Goal: Task Accomplishment & Management: Complete application form

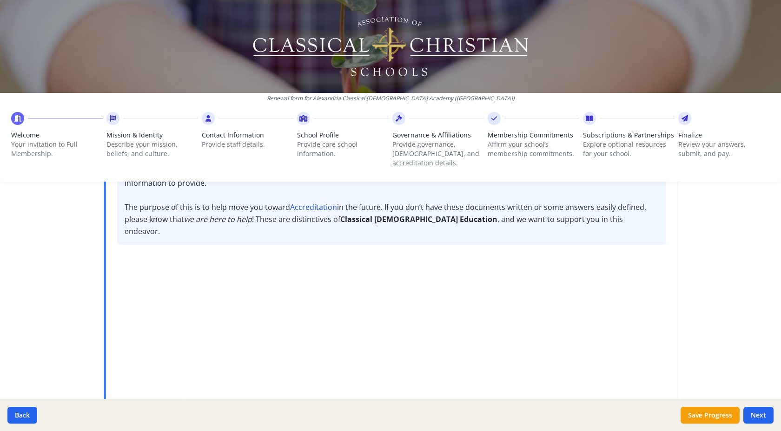
scroll to position [252, 0]
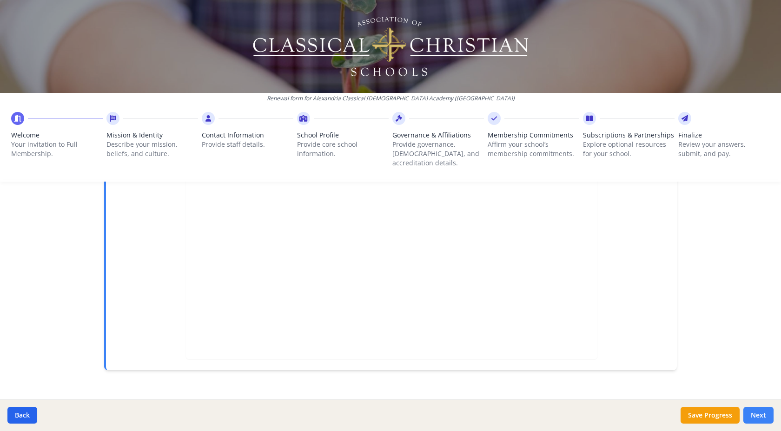
click at [756, 419] on button "Next" at bounding box center [758, 415] width 30 height 17
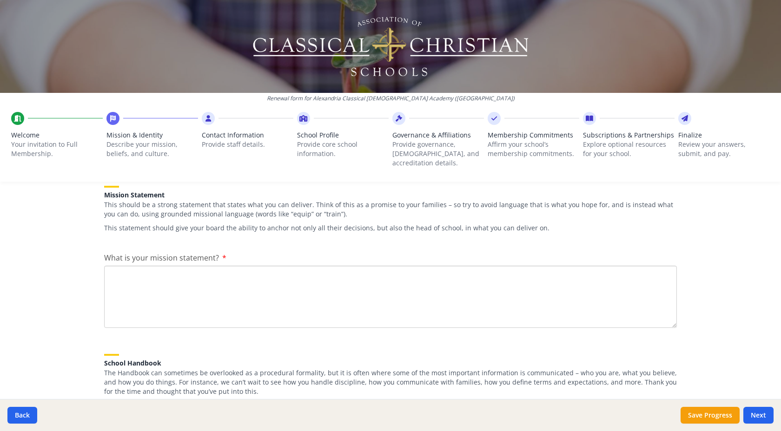
scroll to position [141, 0]
click at [265, 274] on textarea "What is your mission statement?" at bounding box center [390, 297] width 573 height 62
paste textarea "laurengmerritt@gmail.com"
type textarea "laurengmerritt@gmail.com"
click at [265, 274] on textarea "laurengmerritt@gmail.com" at bounding box center [390, 297] width 573 height 62
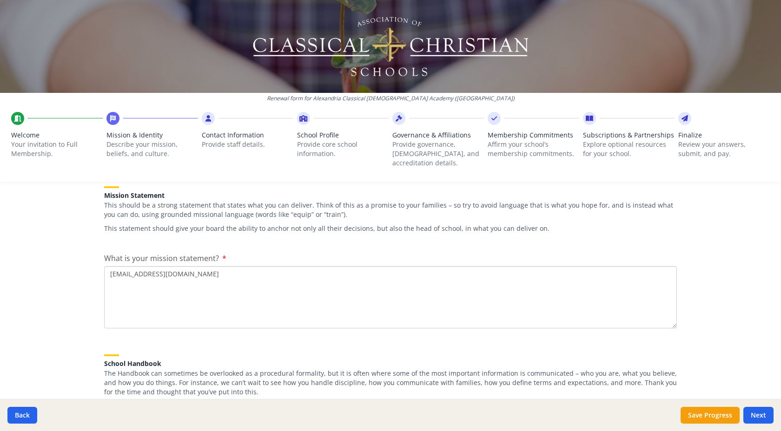
click at [265, 274] on textarea "laurengmerritt@gmail.com" at bounding box center [390, 297] width 573 height 62
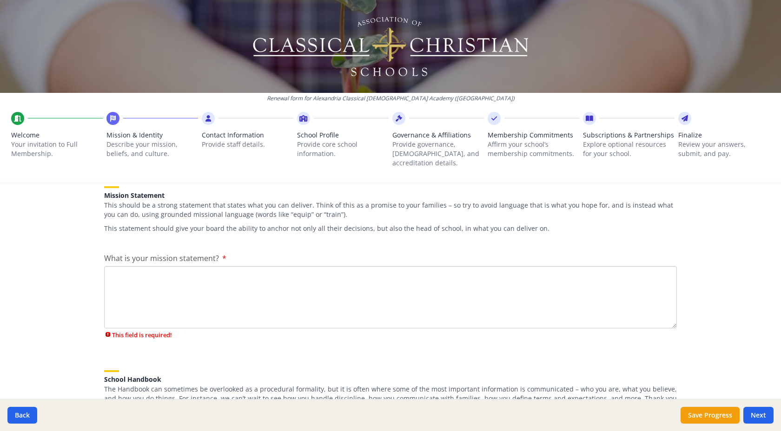
paste textarea "Alexandria Classical [DEMOGRAPHIC_DATA] Academy (ACCA) is a non-denominational …"
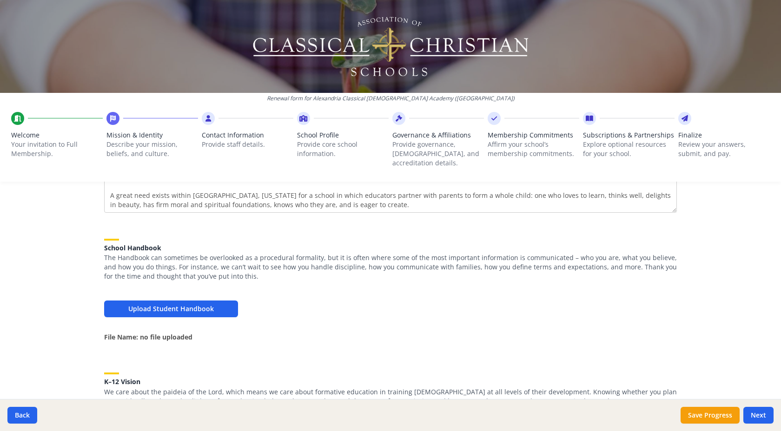
scroll to position [259, 0]
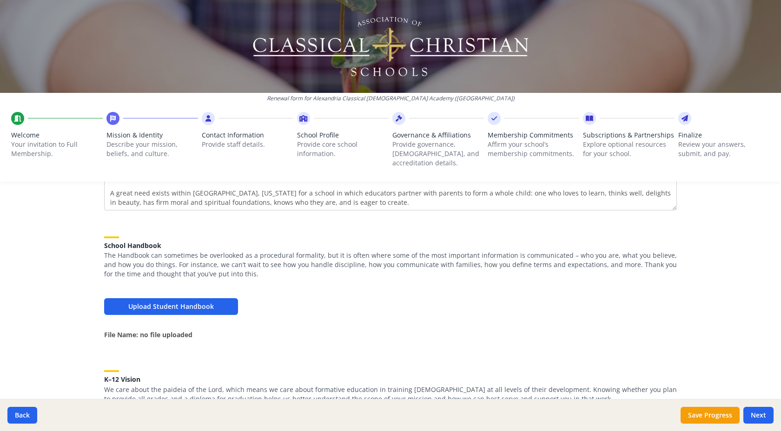
click at [110, 185] on textarea "Alexandria Classical [DEMOGRAPHIC_DATA] Academy (ACCA) is a non-denominational …" at bounding box center [390, 179] width 573 height 62
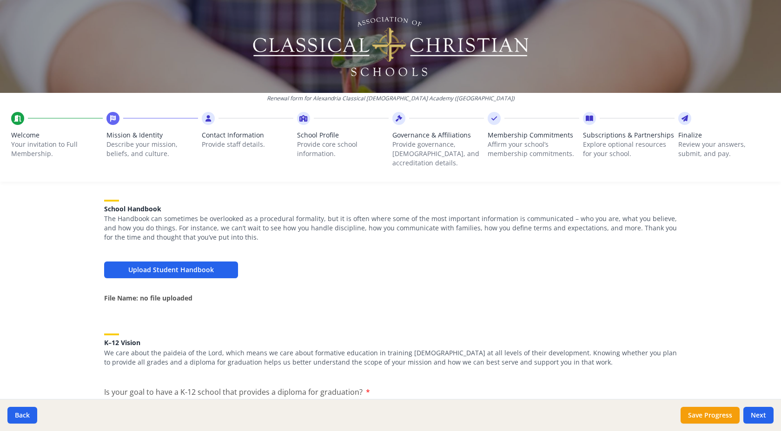
scroll to position [290, 0]
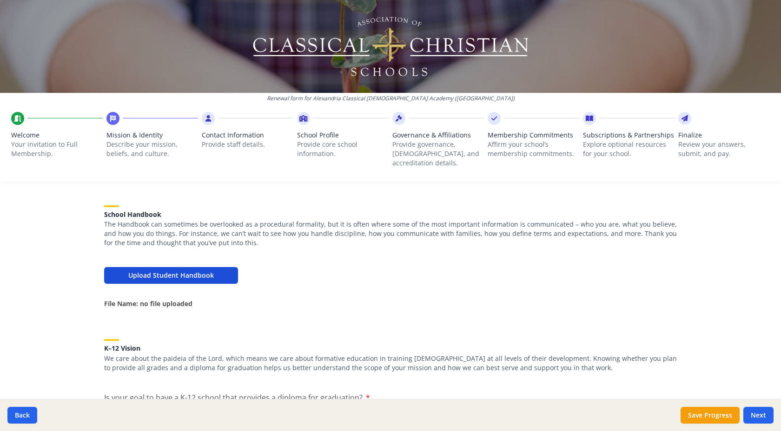
type textarea "Alexandria Classical Christian Academy (ACCA) is a non-denominational classical…"
click at [176, 274] on button "Upload Student Handbook" at bounding box center [171, 275] width 134 height 17
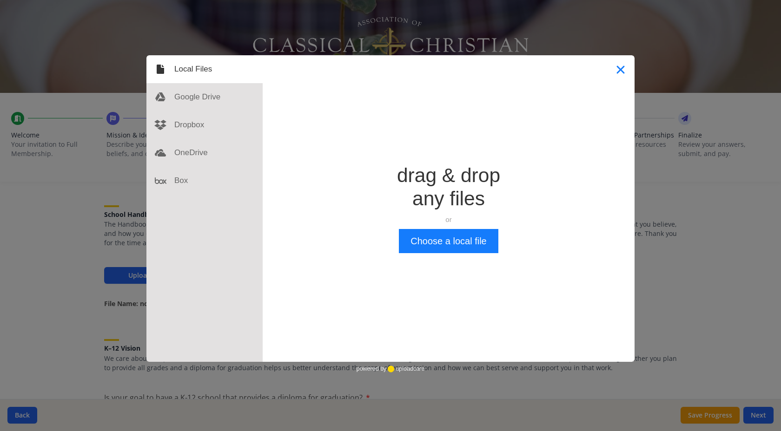
click at [623, 69] on button "Close" at bounding box center [621, 69] width 28 height 28
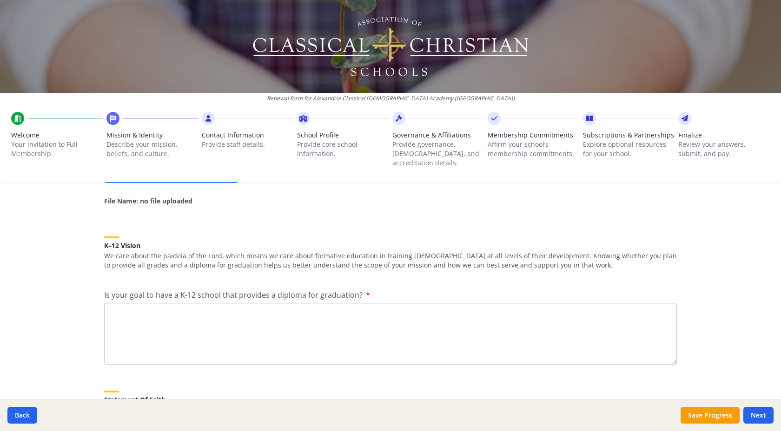
scroll to position [392, 0]
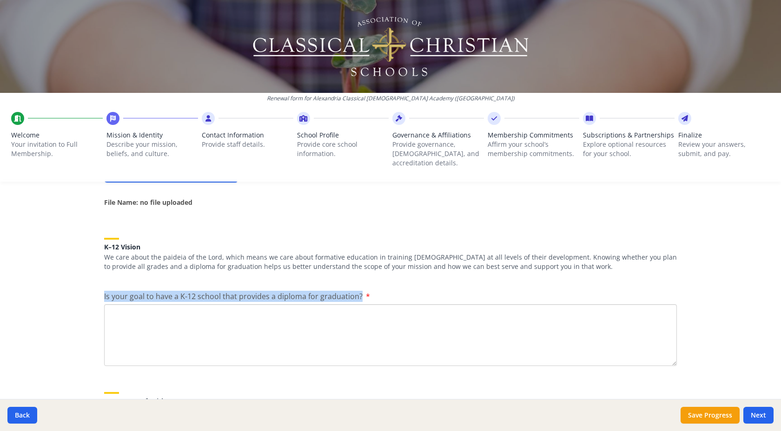
drag, startPoint x: 358, startPoint y: 288, endPoint x: 105, endPoint y: 289, distance: 253.3
click at [105, 291] on span "Is your goal to have a K-12 school that provides a diploma for graduation?" at bounding box center [233, 296] width 258 height 10
copy span "Is your goal to have a K-12 school that provides a diploma for graduation?"
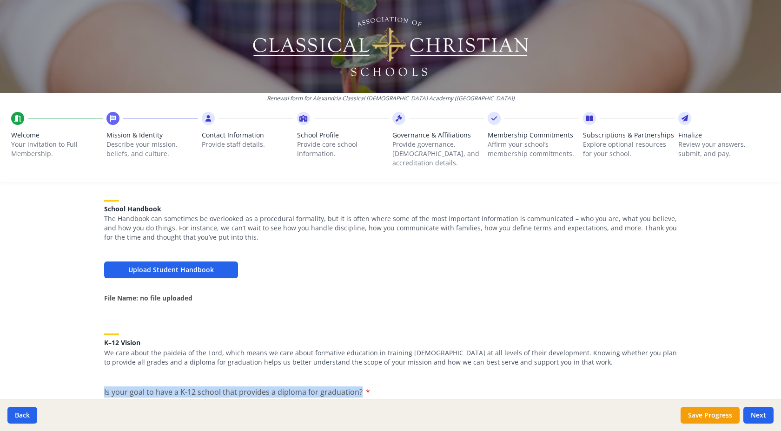
scroll to position [435, 0]
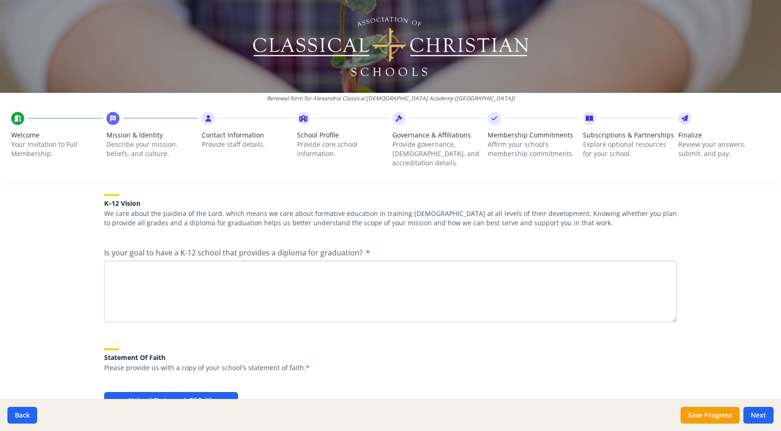
click at [243, 282] on textarea "Is your goal to have a K-12 school that provides a diploma for graduation?" at bounding box center [390, 292] width 573 height 62
paste textarea "Currently, ACCA serves students through 6th grade, but our long-term vision is …"
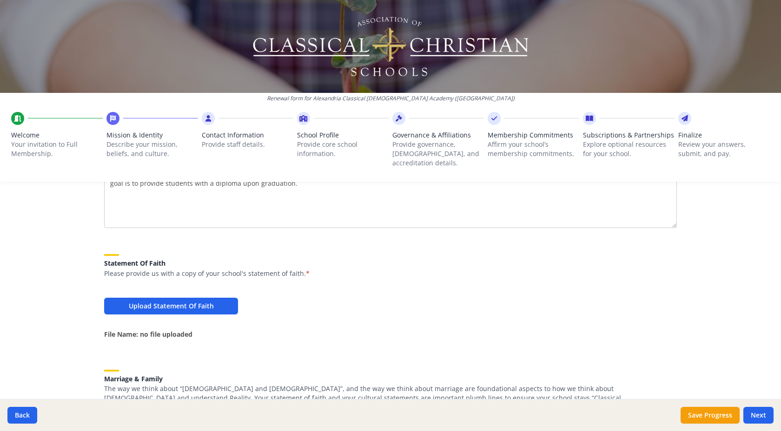
scroll to position [540, 0]
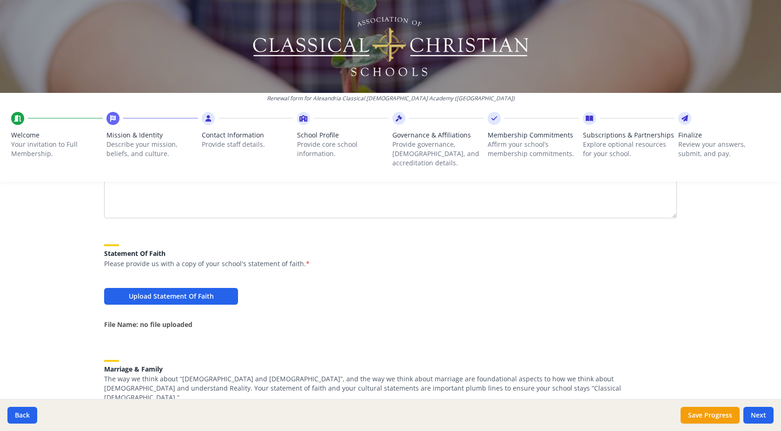
type textarea "Currently, ACCA serves students through 6th grade, but our long-term vision is …"
click at [182, 288] on button "Upload Statement Of Faith" at bounding box center [171, 296] width 134 height 17
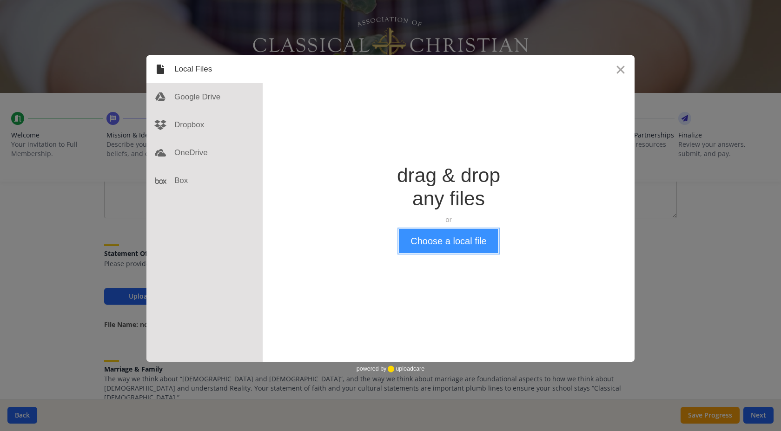
click at [448, 240] on button "Choose a local file" at bounding box center [448, 241] width 99 height 24
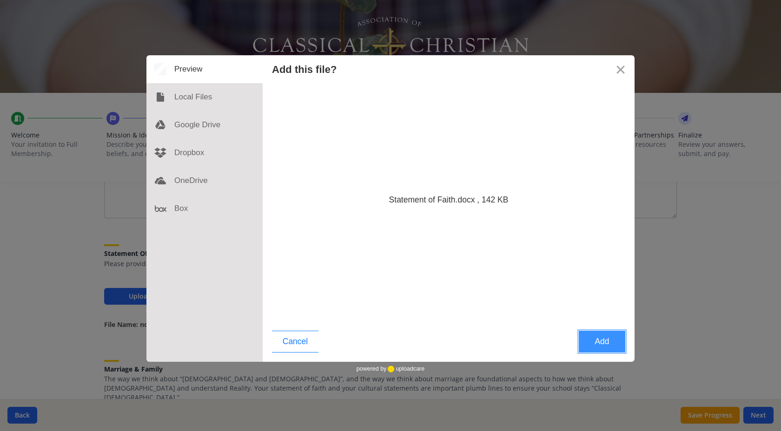
click at [594, 343] on button "Add" at bounding box center [602, 342] width 46 height 22
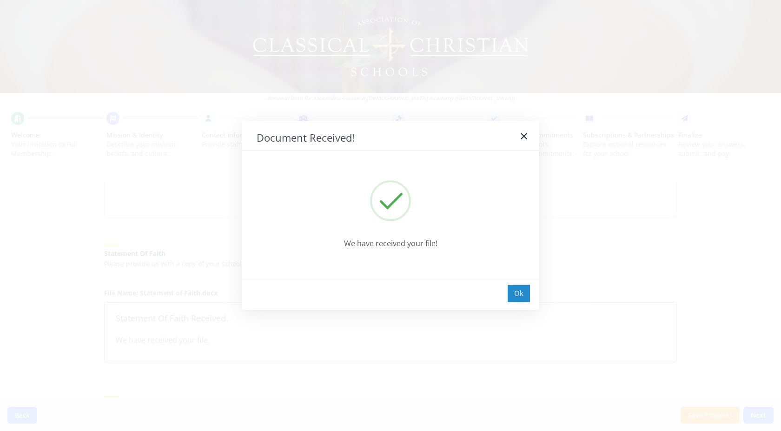
click at [517, 297] on div "Ok" at bounding box center [519, 293] width 22 height 17
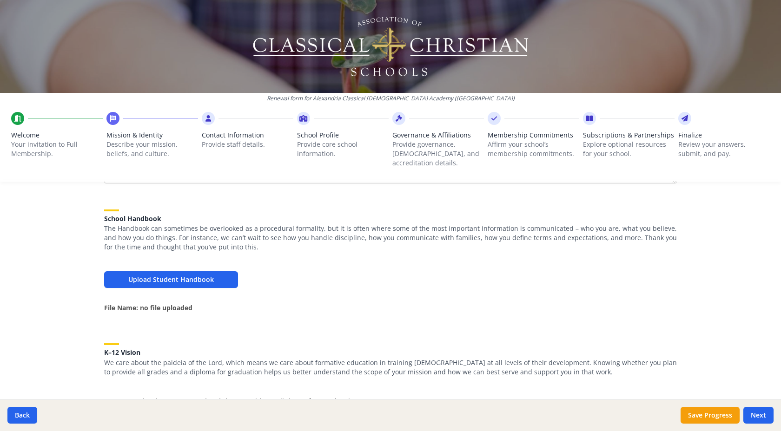
scroll to position [295, 0]
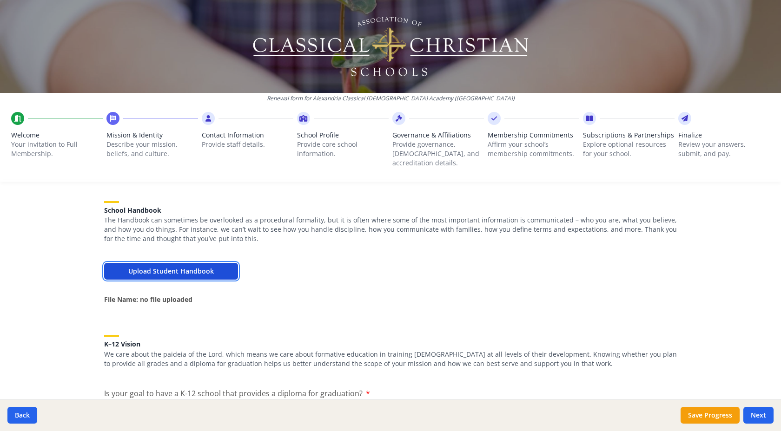
click at [197, 263] on button "Upload Student Handbook" at bounding box center [171, 271] width 134 height 17
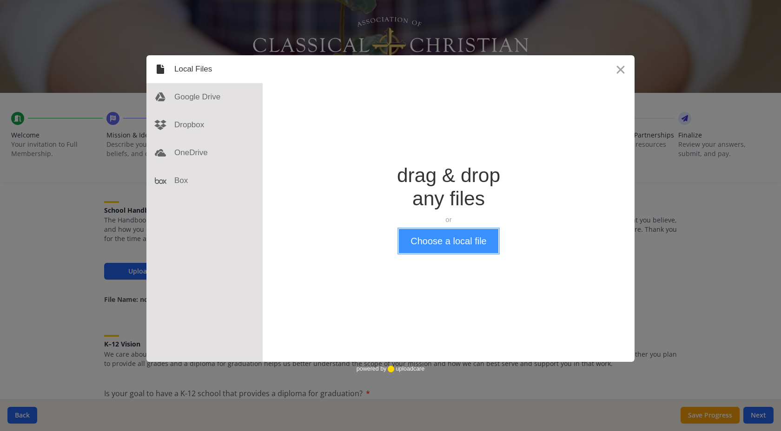
click at [442, 246] on button "Choose a local file" at bounding box center [448, 241] width 99 height 24
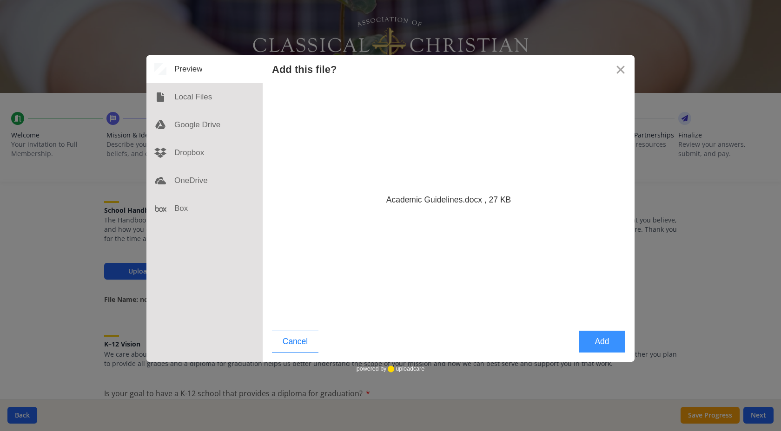
click at [602, 338] on button "Add" at bounding box center [602, 342] width 46 height 22
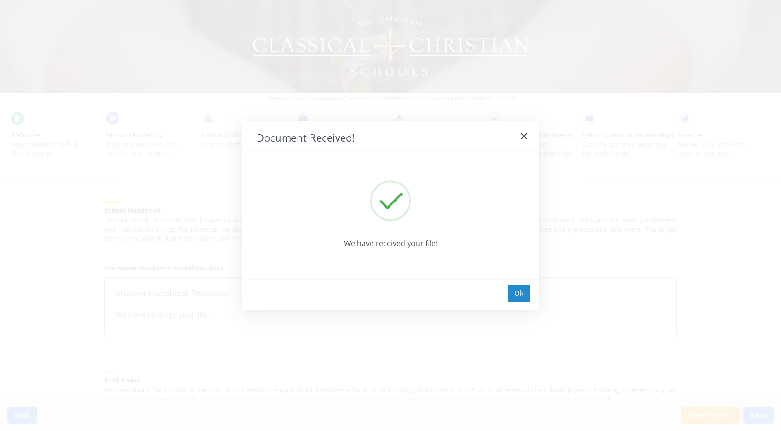
click at [523, 292] on div "Ok" at bounding box center [519, 293] width 22 height 17
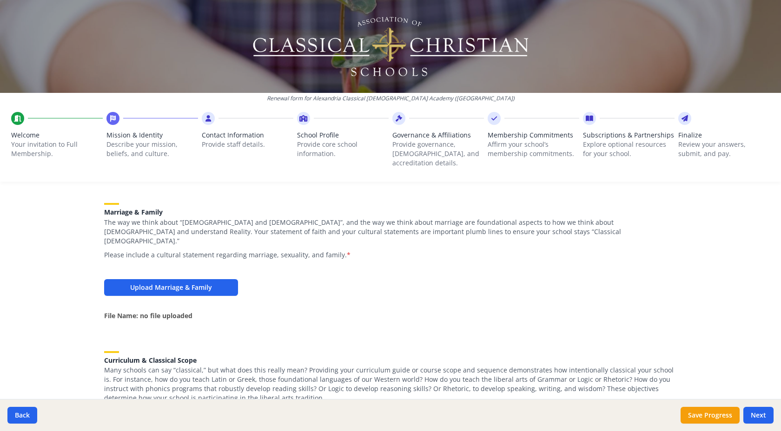
scroll to position [772, 0]
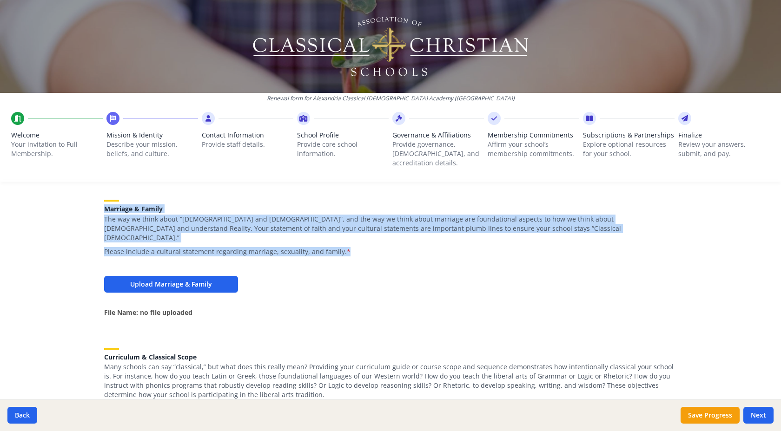
drag, startPoint x: 102, startPoint y: 199, endPoint x: 339, endPoint y: 240, distance: 240.0
click at [339, 240] on div "Membership Onboarding We are so excited to invite you to move to Full membershi…" at bounding box center [390, 145] width 595 height 1410
copy div "Marriage & Family The way we think about “male and female”, and the way we thin…"
click at [172, 276] on button "Upload Marriage & Family" at bounding box center [171, 284] width 134 height 17
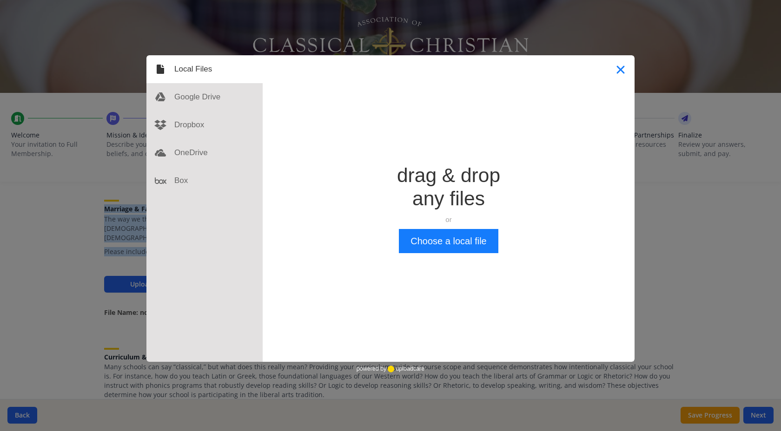
click at [616, 70] on button "Close" at bounding box center [621, 69] width 28 height 28
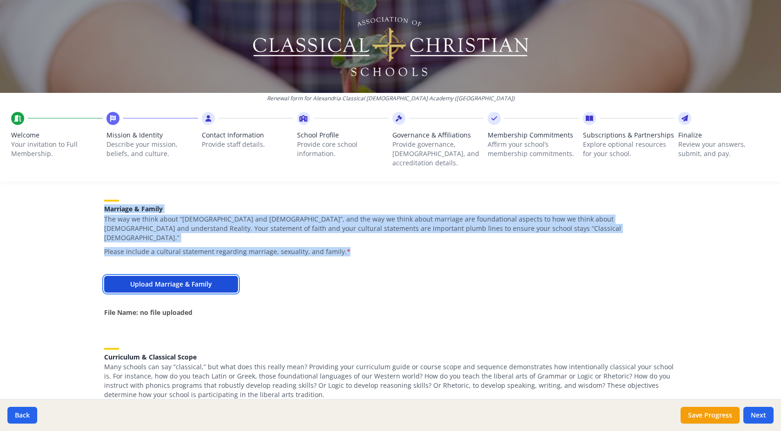
click at [185, 276] on button "Upload Marriage & Family" at bounding box center [171, 284] width 134 height 17
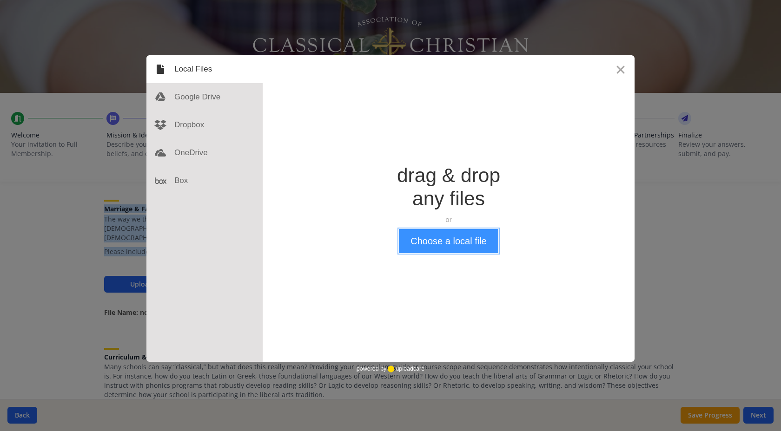
click at [482, 240] on button "Choose a local file" at bounding box center [448, 241] width 99 height 24
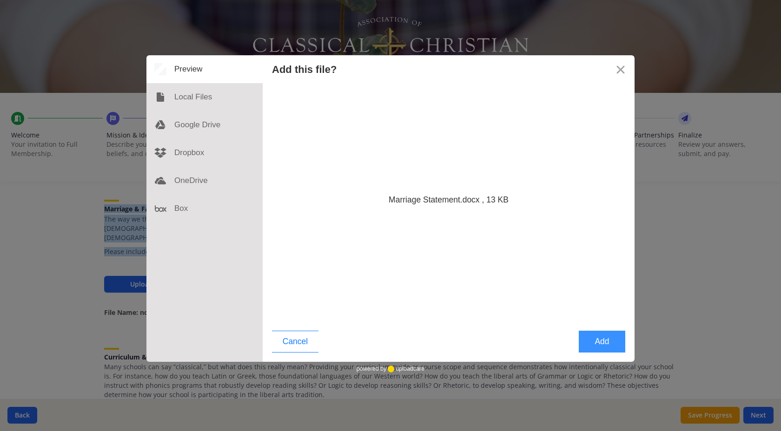
click at [600, 339] on button "Add" at bounding box center [602, 342] width 46 height 22
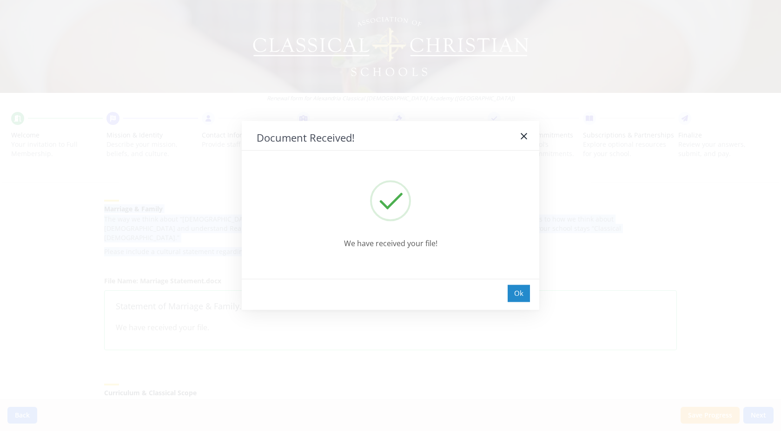
click at [518, 297] on div "Ok" at bounding box center [519, 293] width 22 height 17
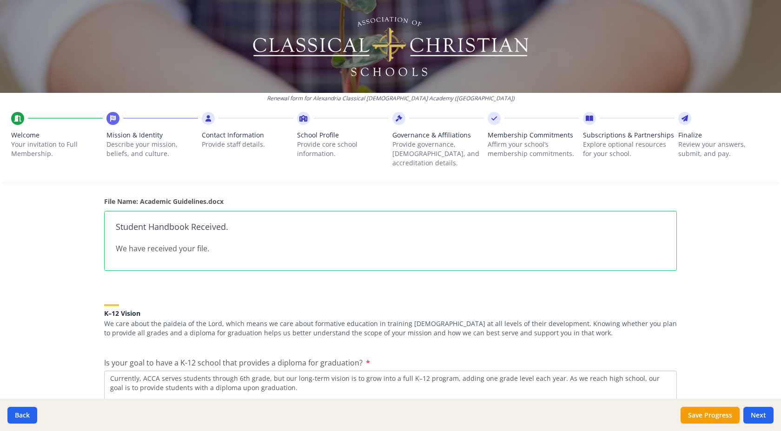
scroll to position [348, 0]
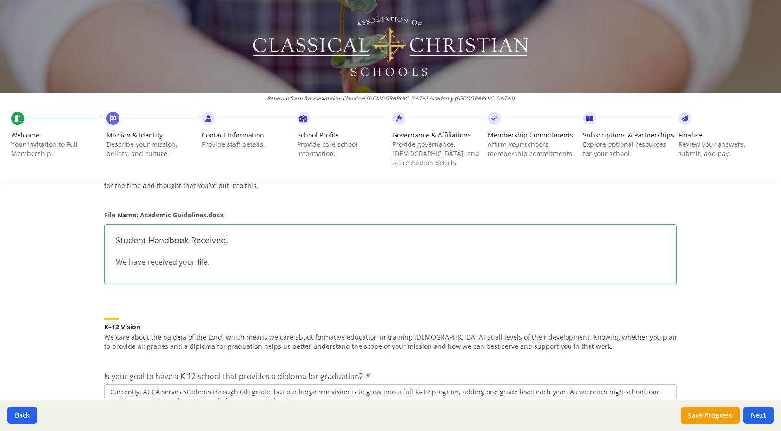
click at [161, 244] on div "Student Handbook Received. We have received your file." at bounding box center [390, 254] width 573 height 60
click at [169, 236] on h3 "Student Handbook Received." at bounding box center [390, 240] width 549 height 9
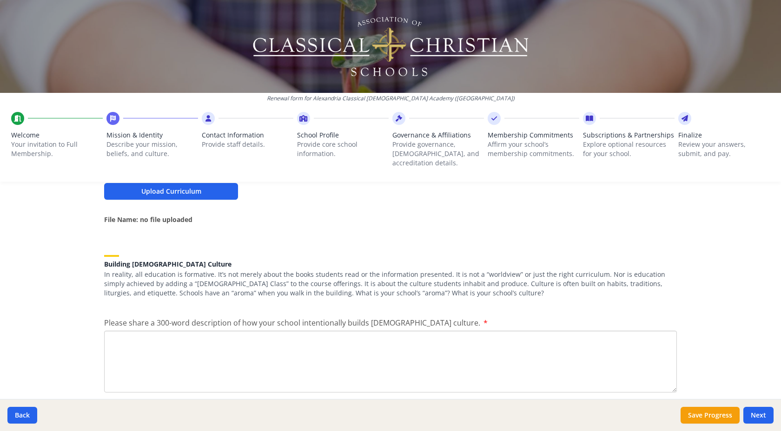
scroll to position [1060, 0]
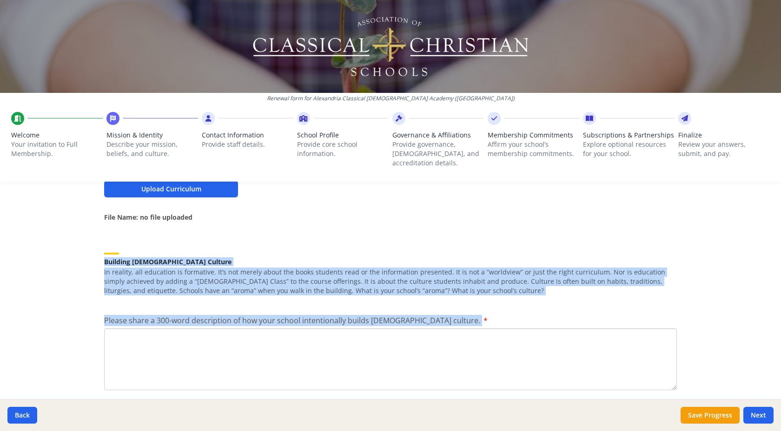
drag, startPoint x: 438, startPoint y: 304, endPoint x: 88, endPoint y: 235, distance: 356.4
click at [88, 235] on div "Renewal form for Alexandria Classical Christian Academy (VA) Welcome Your invit…" at bounding box center [390, 215] width 781 height 431
copy div "Building Christian Culture In reality, all education is formative. It’s not mer…"
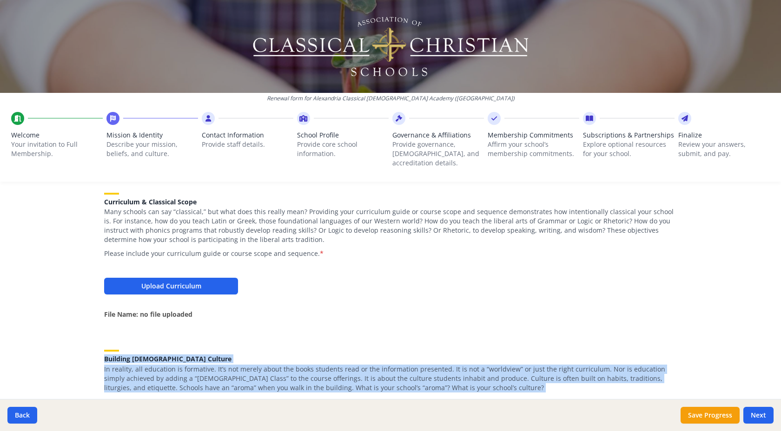
scroll to position [964, 0]
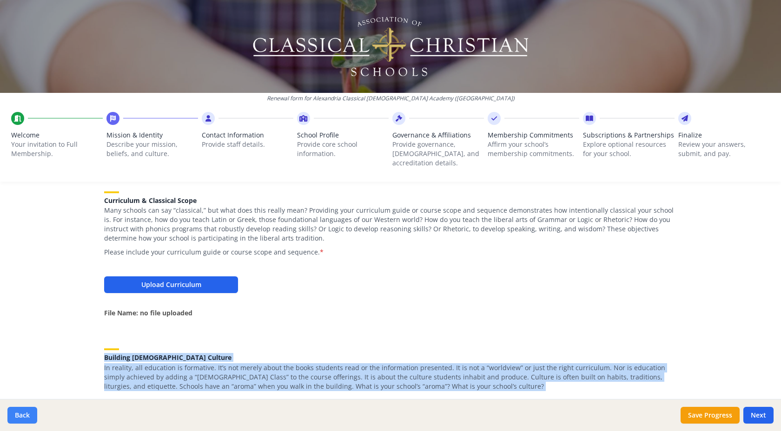
click at [26, 415] on button "Back" at bounding box center [22, 415] width 30 height 17
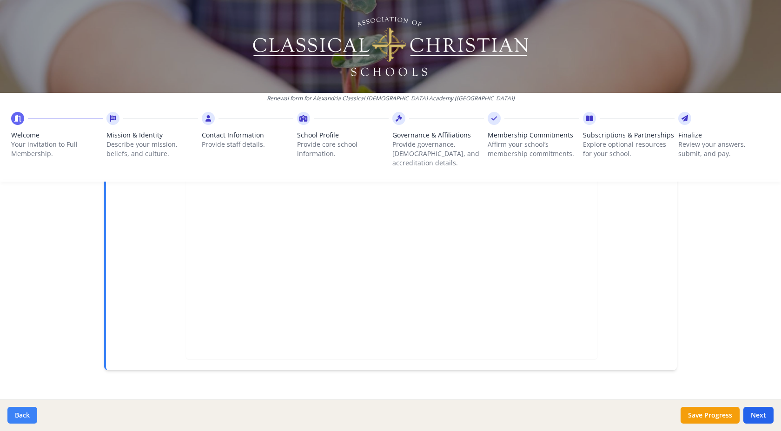
click at [26, 415] on button "Back" at bounding box center [22, 415] width 30 height 17
click at [761, 414] on button "Next" at bounding box center [758, 415] width 30 height 17
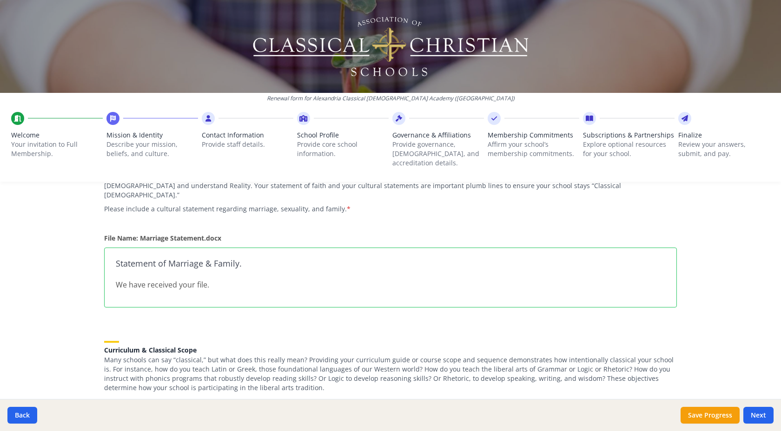
scroll to position [796, 0]
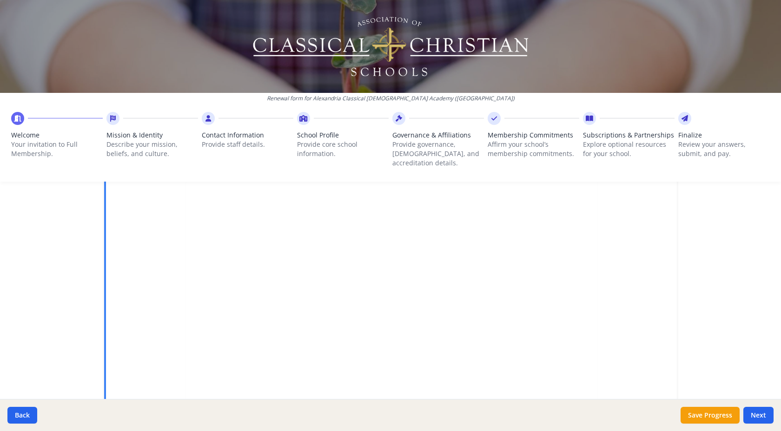
scroll to position [252, 0]
click at [759, 419] on button "Next" at bounding box center [758, 415] width 30 height 17
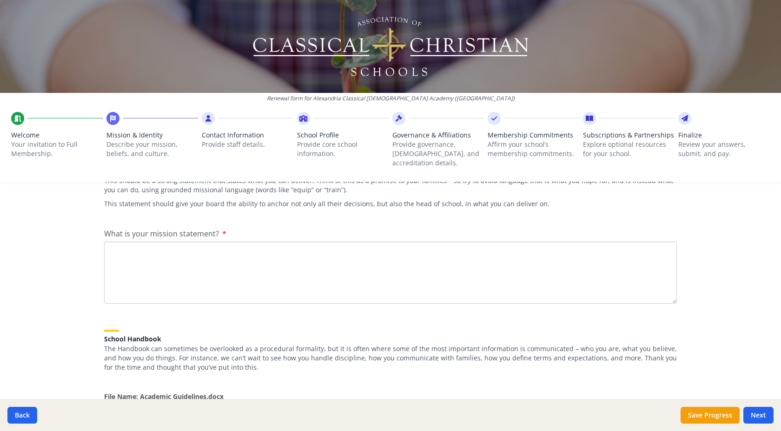
scroll to position [207, 0]
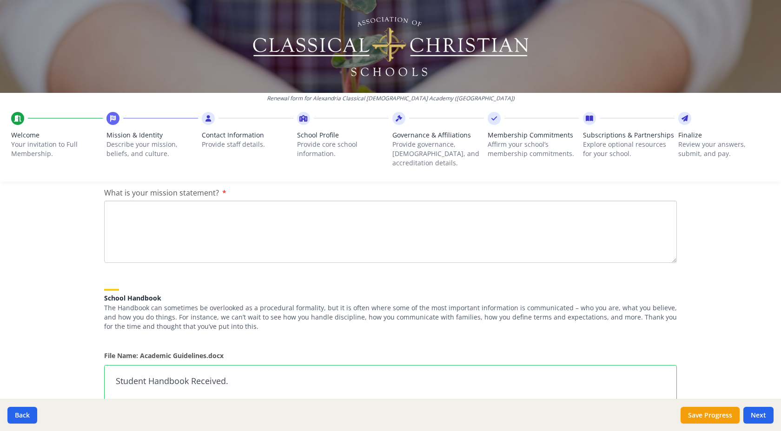
click at [226, 232] on textarea "What is your mission statement?" at bounding box center [390, 232] width 573 height 62
paste textarea "Alexandria Classical [DEMOGRAPHIC_DATA] Academy (ACCA) is a non-denominational …"
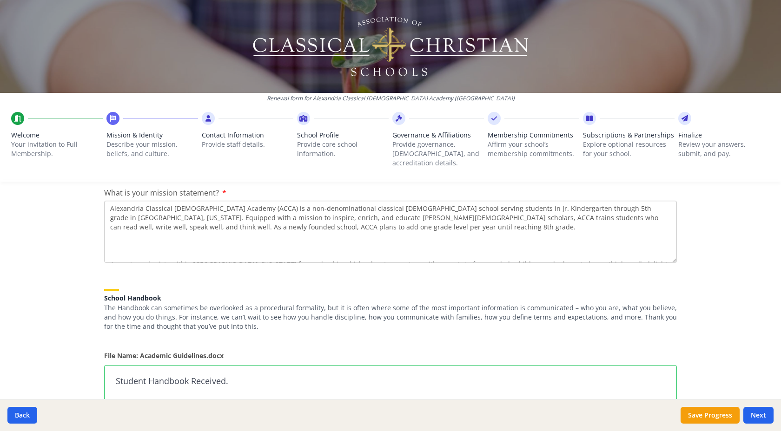
scroll to position [15, 0]
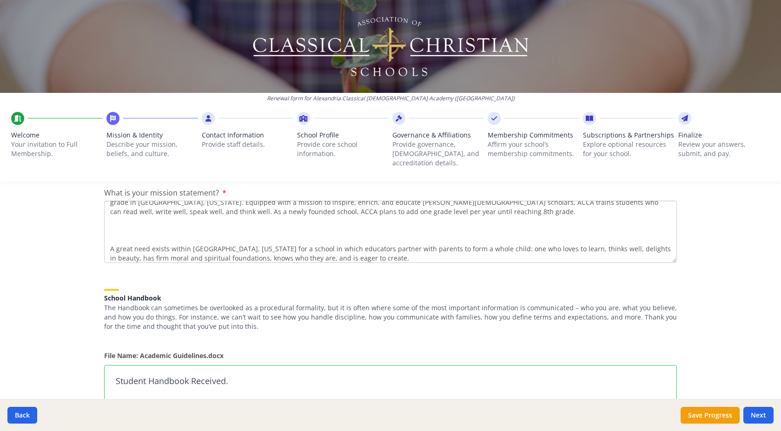
click at [274, 225] on textarea "Alexandria Classical [DEMOGRAPHIC_DATA] Academy (ACCA) is a non-denominational …" at bounding box center [390, 232] width 573 height 62
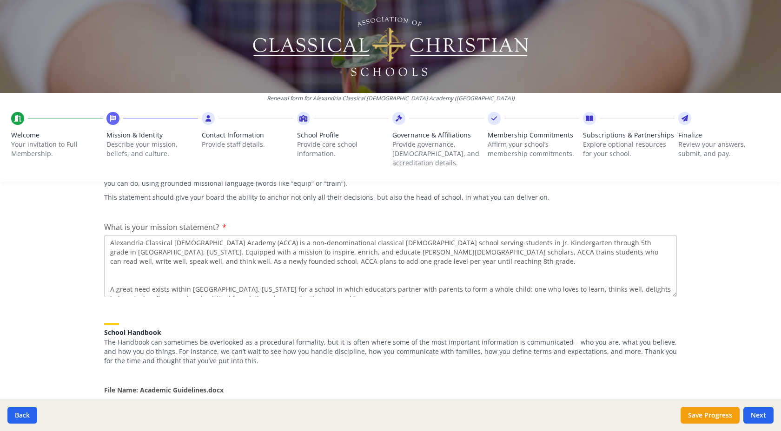
scroll to position [0, 0]
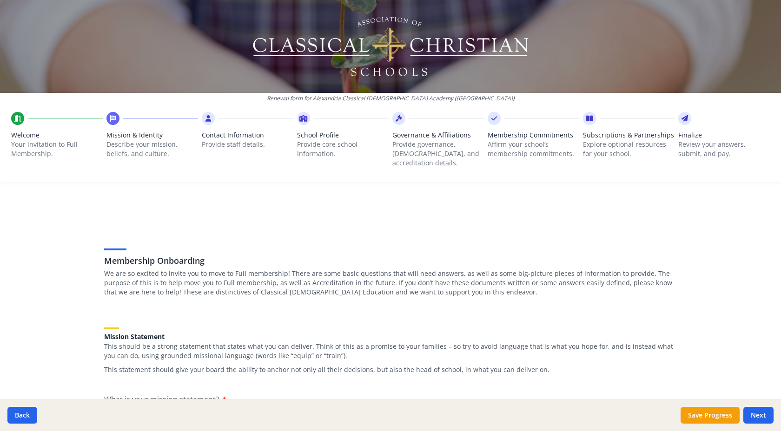
type textarea "Alexandria Classical [DEMOGRAPHIC_DATA] Academy (ACCA) is a non-denominational …"
